Goal: Information Seeking & Learning: Learn about a topic

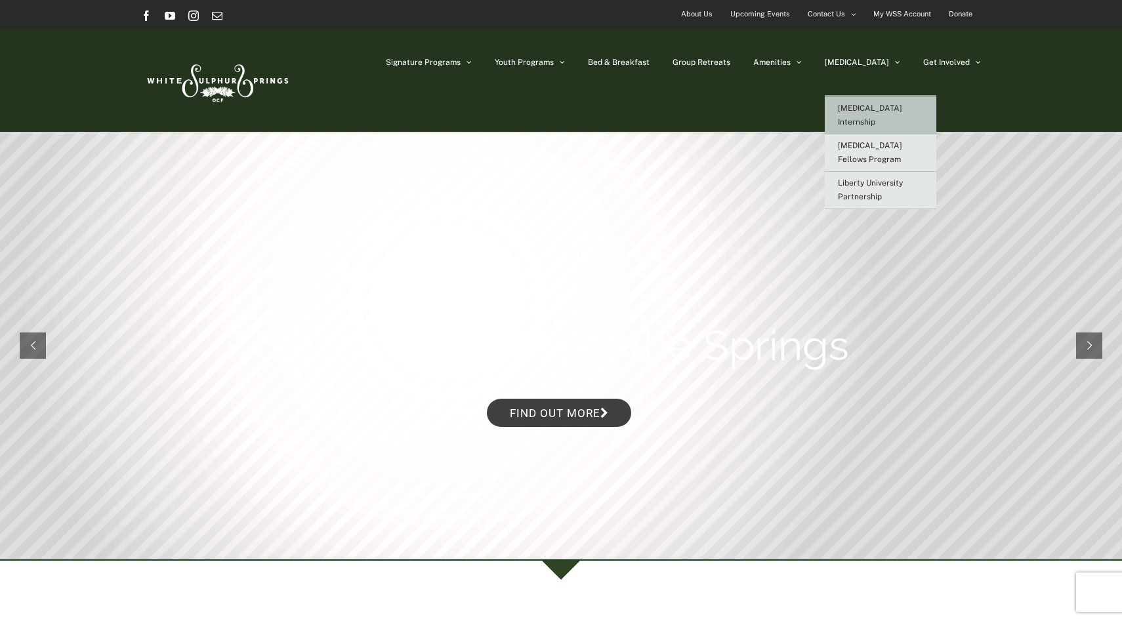
click at [902, 109] on span "[MEDICAL_DATA] Internship" at bounding box center [870, 115] width 64 height 23
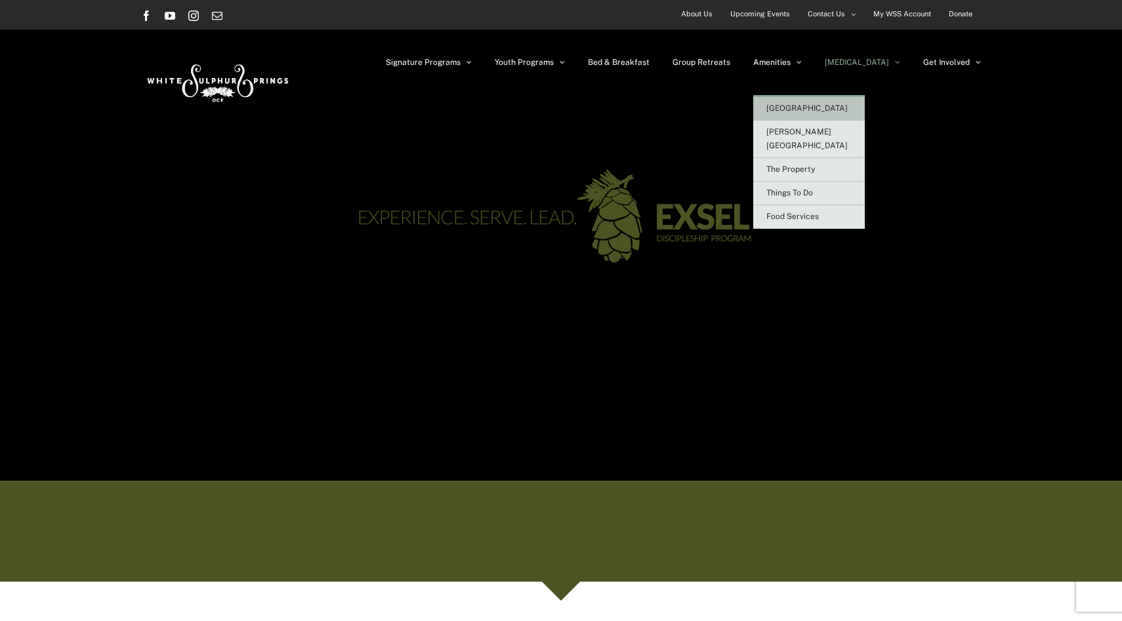
click at [847, 107] on span "[GEOGRAPHIC_DATA]" at bounding box center [806, 108] width 81 height 9
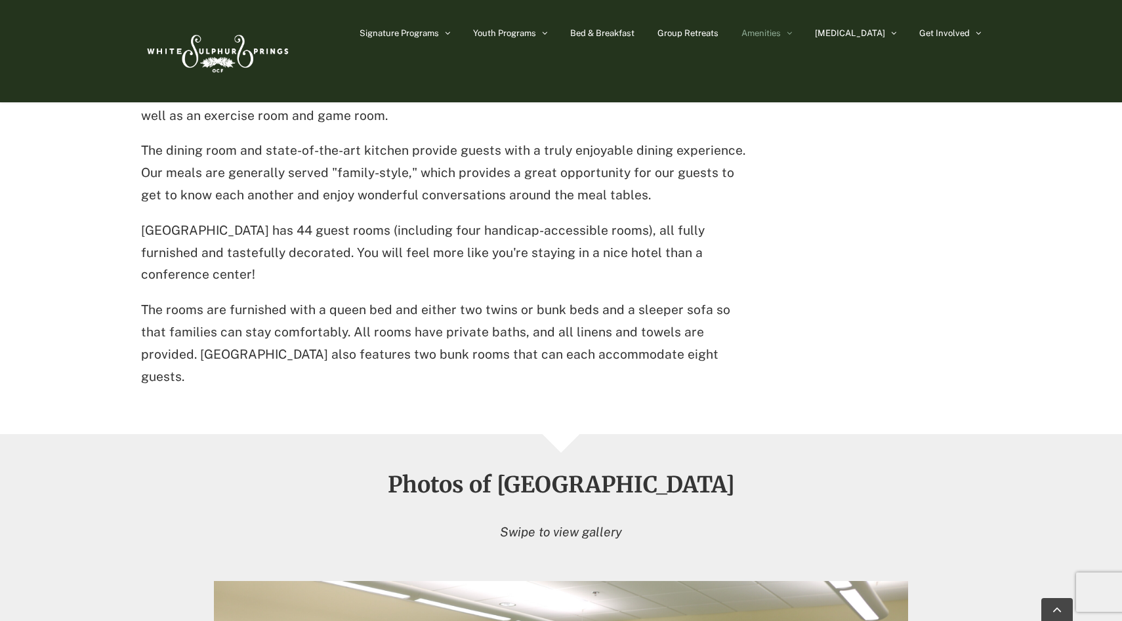
scroll to position [521, 0]
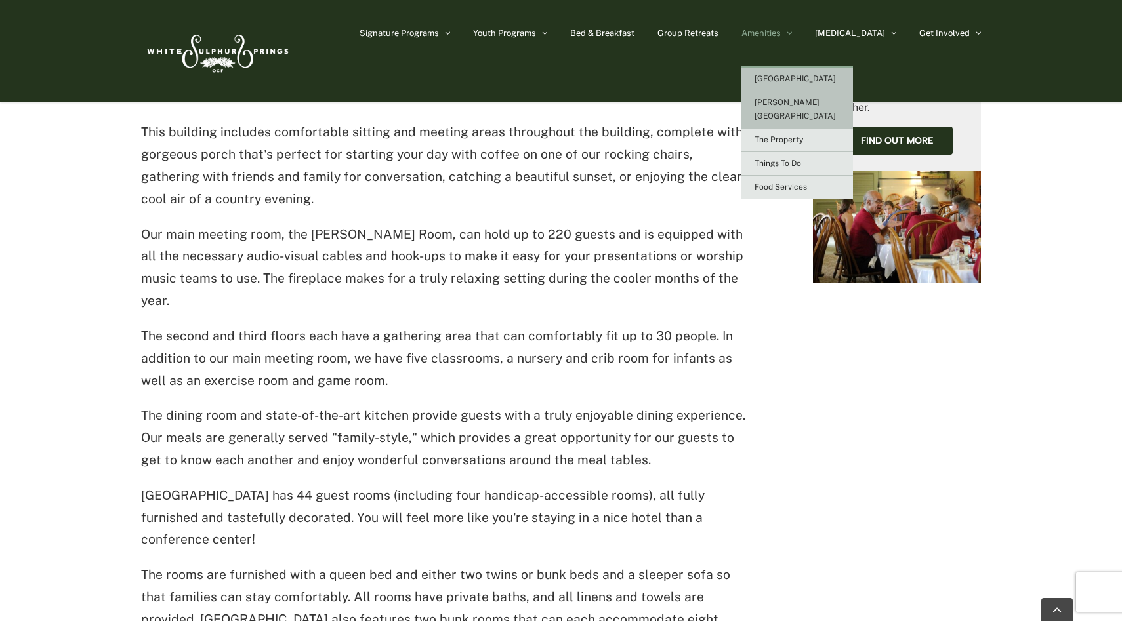
click at [824, 104] on span "[PERSON_NAME][GEOGRAPHIC_DATA]" at bounding box center [794, 109] width 81 height 23
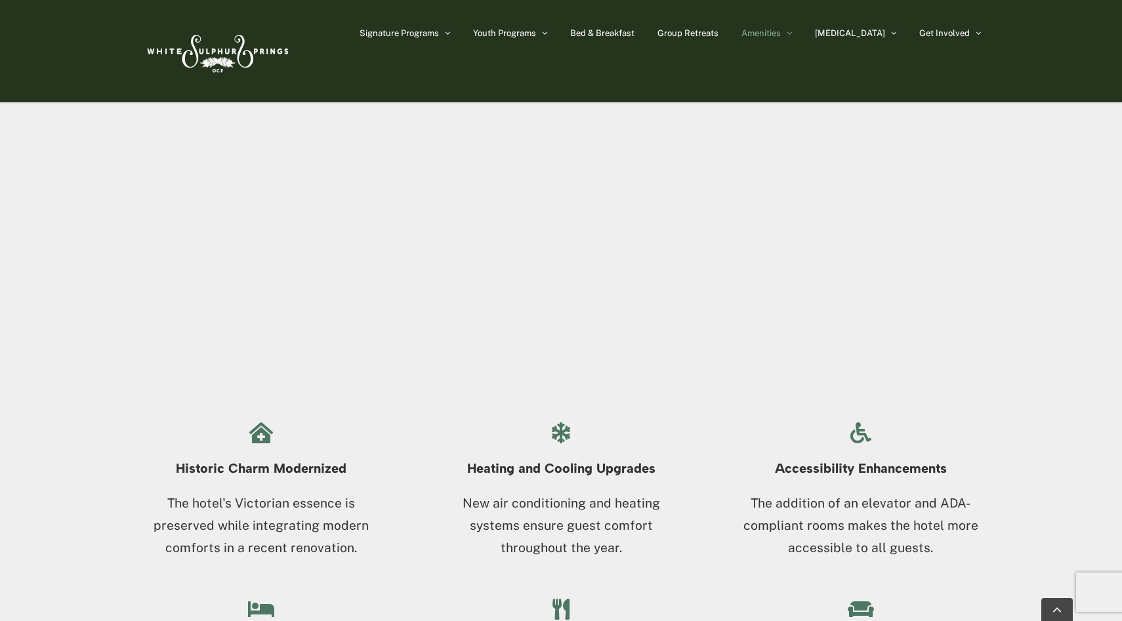
scroll to position [986, 0]
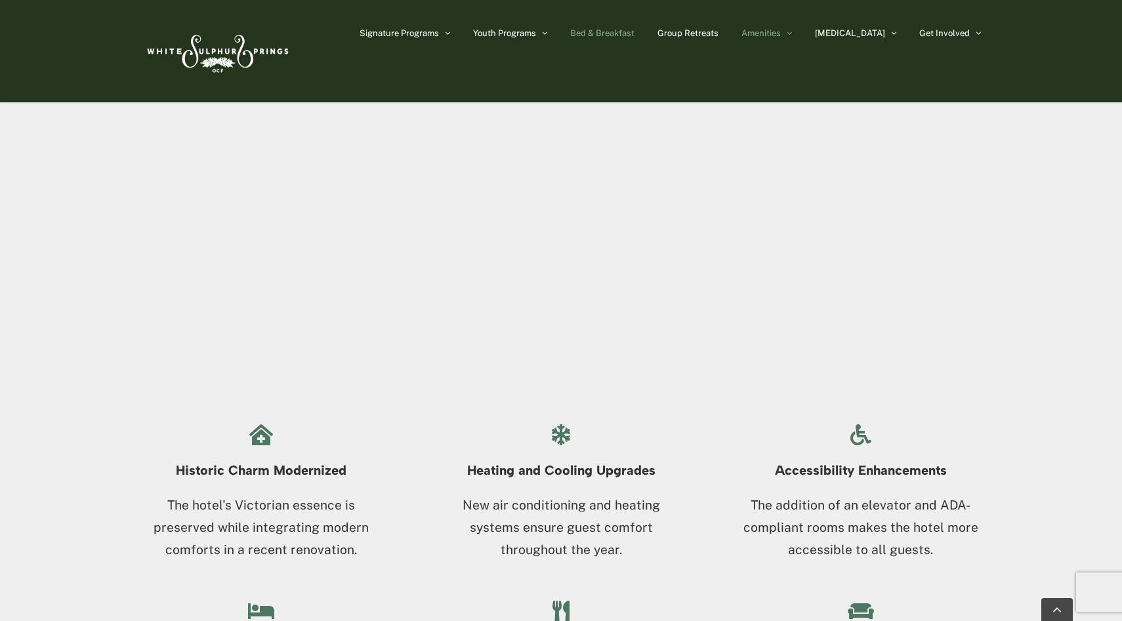
click at [626, 31] on span "Bed & Breakfast" at bounding box center [602, 33] width 64 height 9
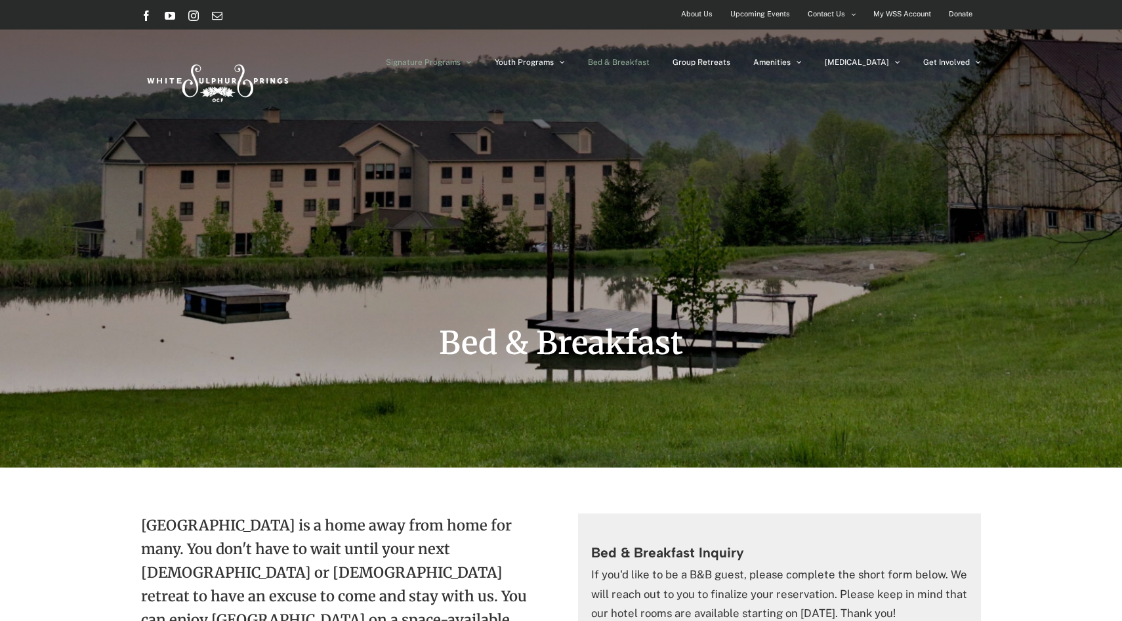
click at [461, 62] on span "Signature Programs" at bounding box center [423, 62] width 75 height 8
click at [461, 64] on span "Signature Programs" at bounding box center [423, 62] width 75 height 8
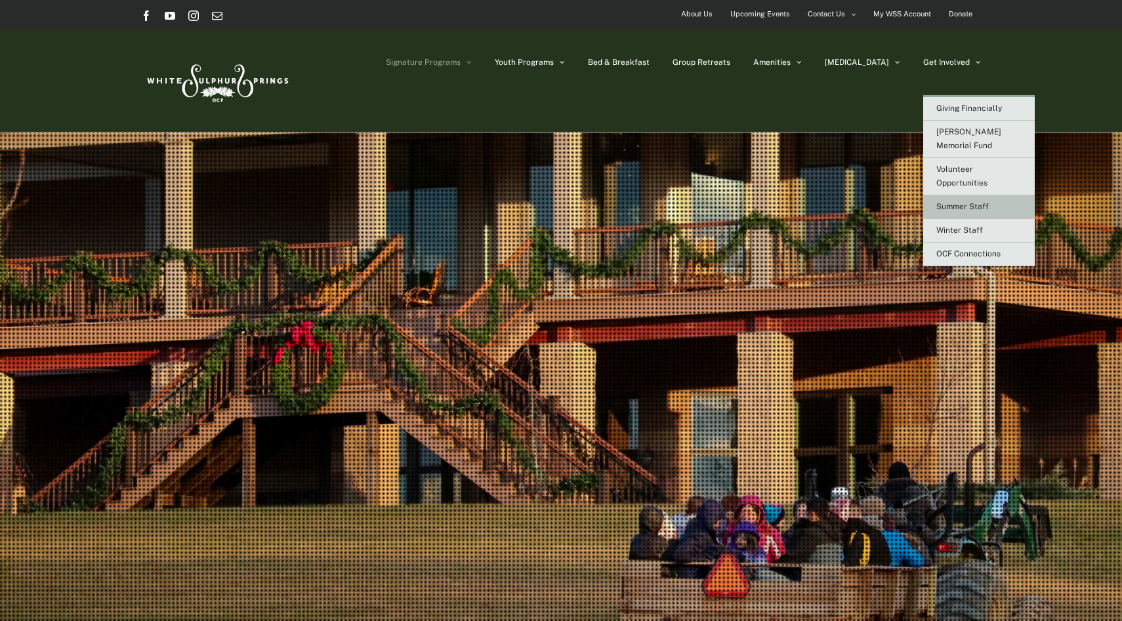
click at [962, 202] on span "Summer Staff" at bounding box center [962, 206] width 52 height 9
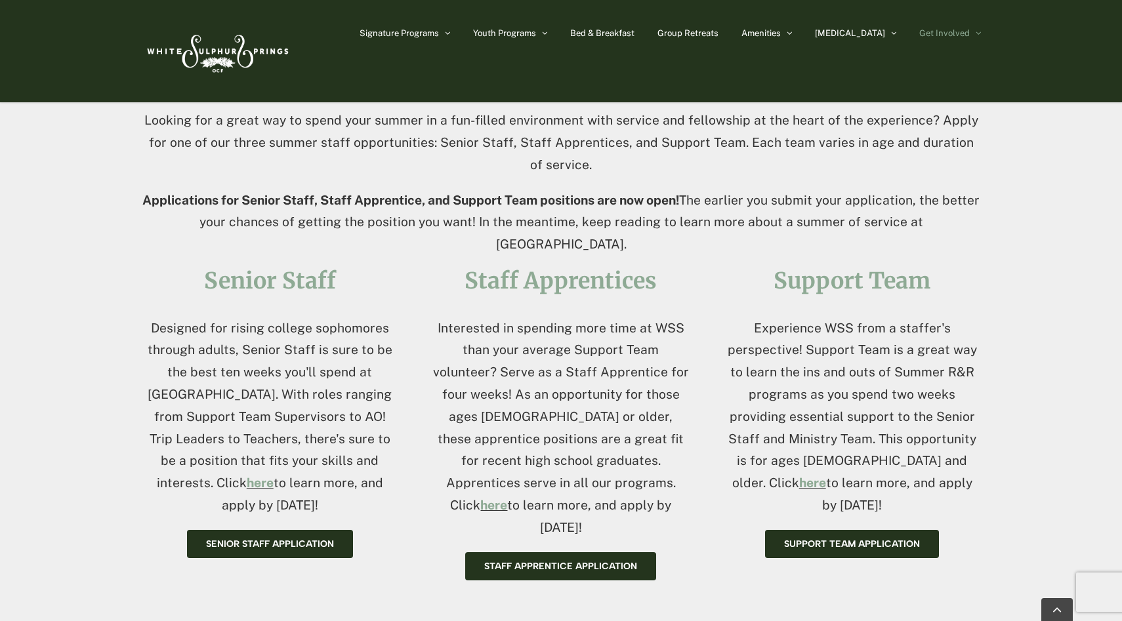
scroll to position [400, 0]
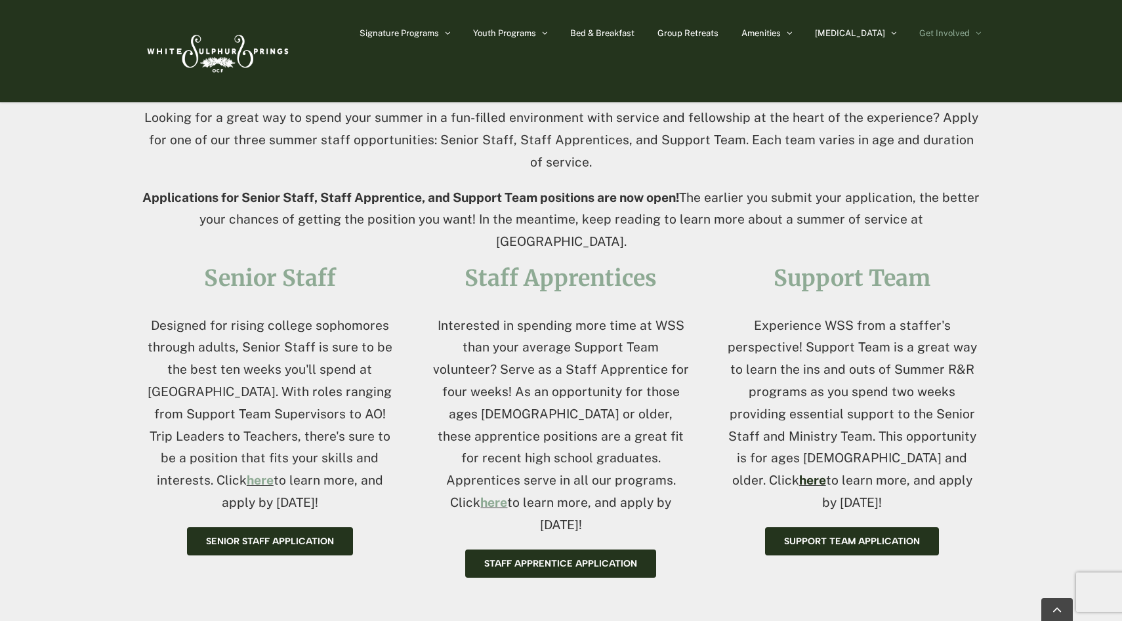
click at [826, 473] on link "here" at bounding box center [812, 480] width 27 height 14
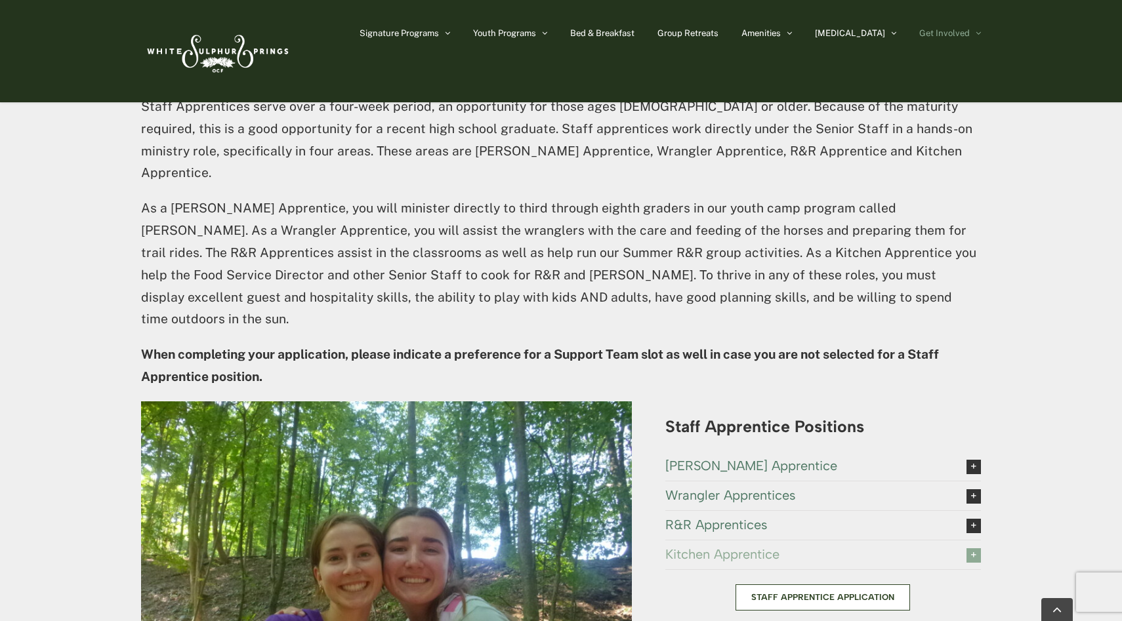
scroll to position [2172, 0]
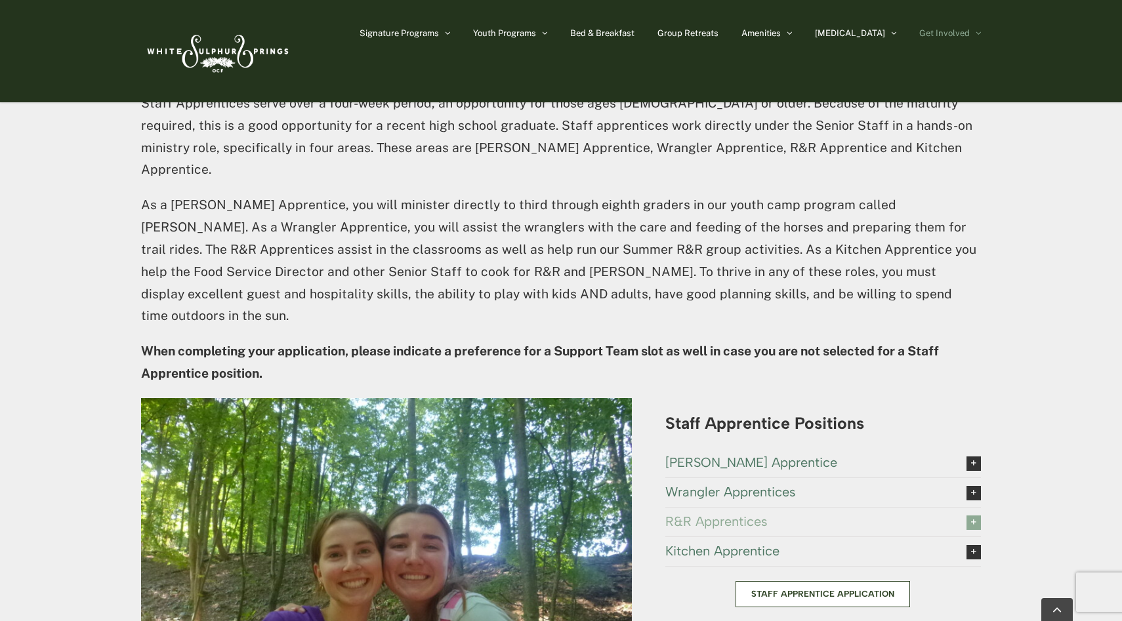
click at [973, 516] on icon at bounding box center [973, 523] width 14 height 14
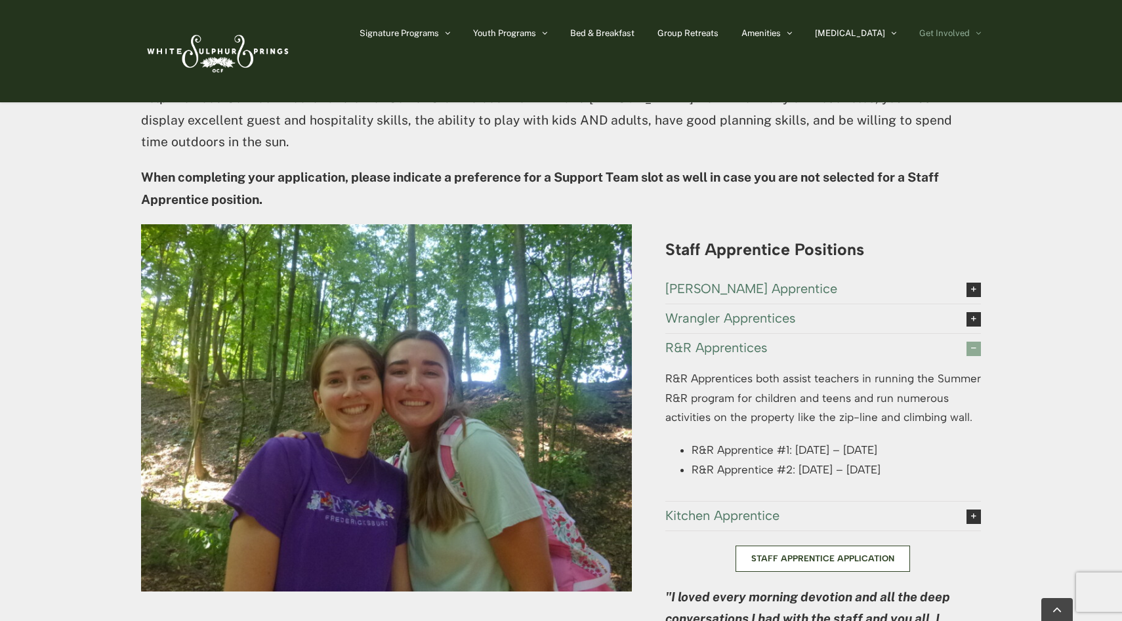
scroll to position [2351, 0]
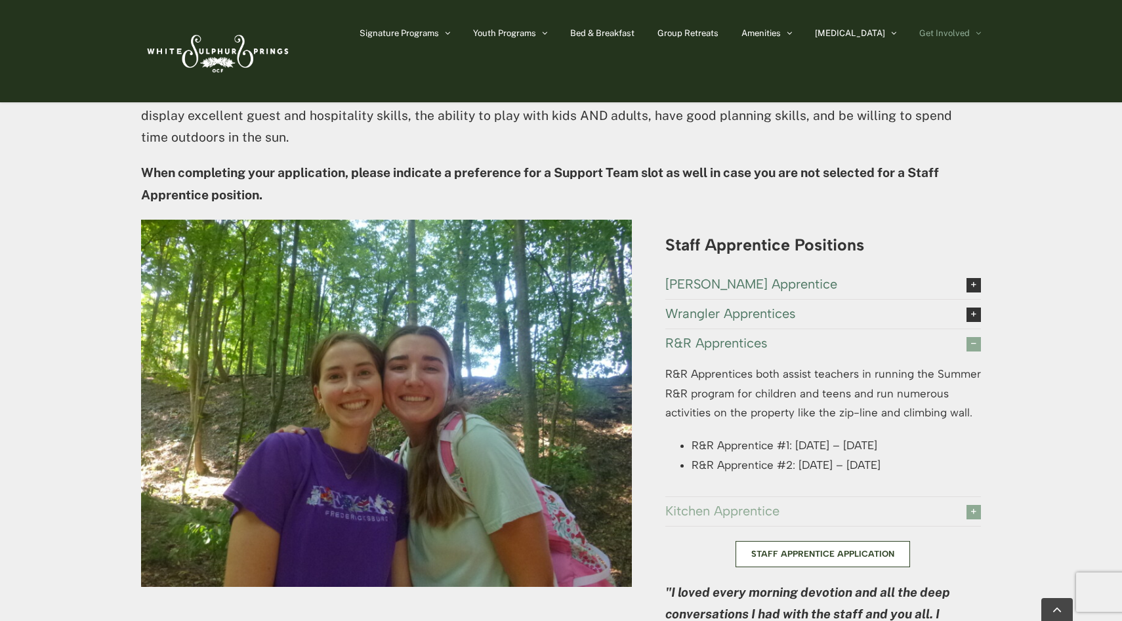
click at [973, 505] on icon at bounding box center [973, 512] width 14 height 14
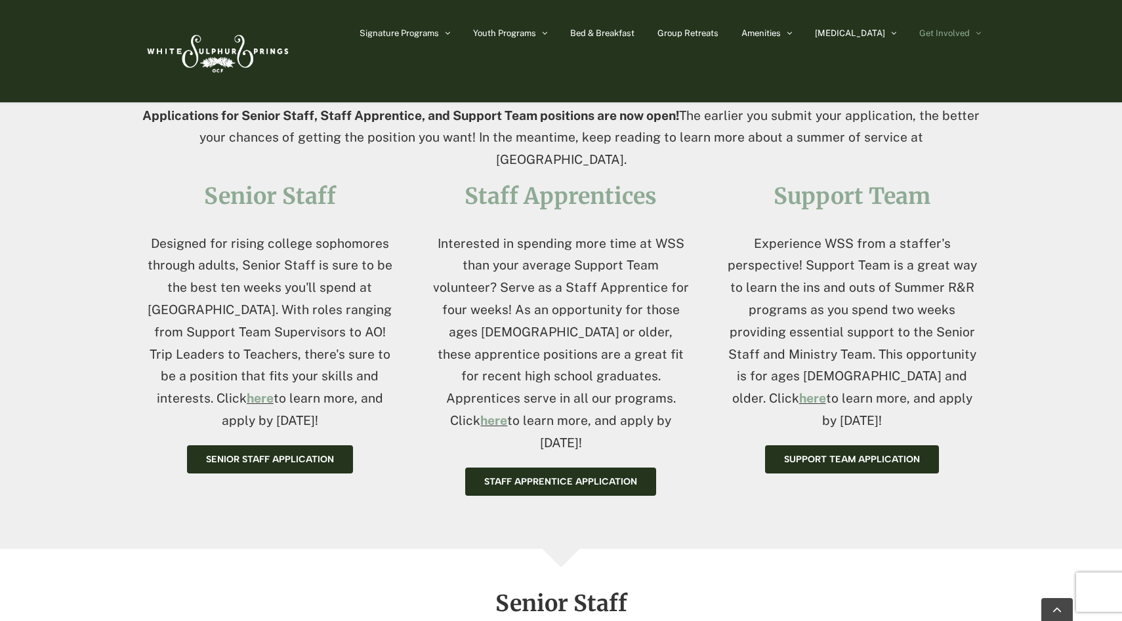
scroll to position [0, 0]
